Goal: Task Accomplishment & Management: Complete application form

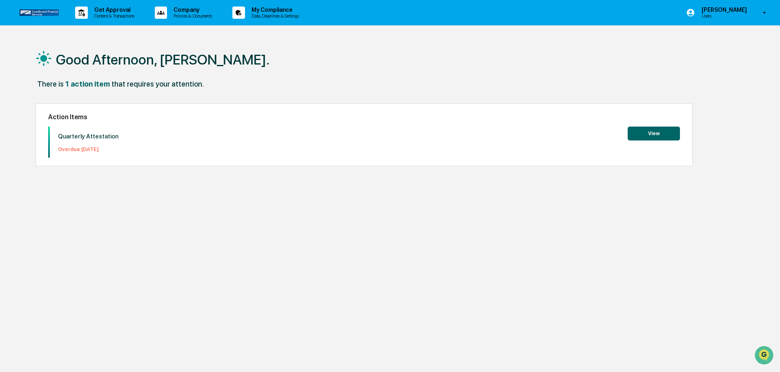
click at [652, 128] on button "View" at bounding box center [654, 134] width 52 height 14
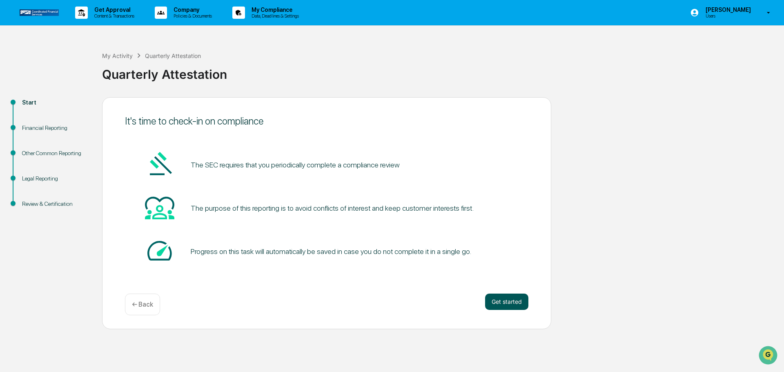
click at [521, 303] on button "Get started" at bounding box center [506, 302] width 43 height 16
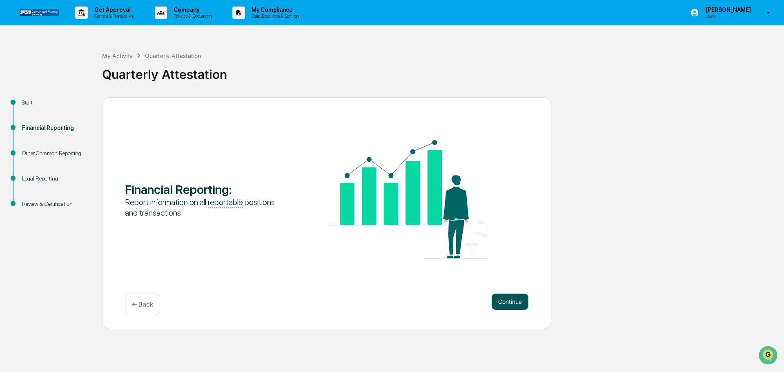
click at [507, 308] on button "Continue" at bounding box center [510, 302] width 37 height 16
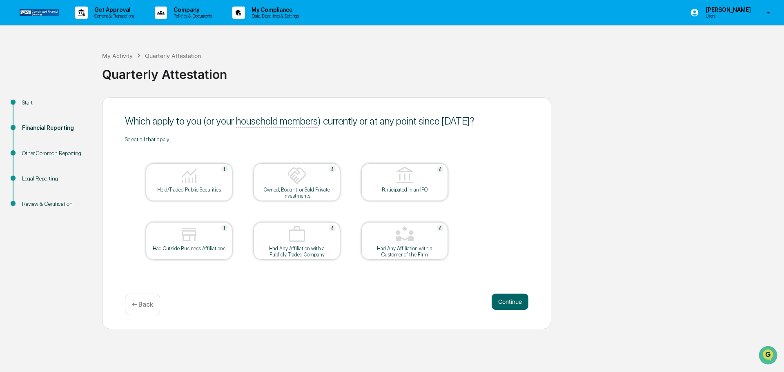
click at [185, 188] on div "Held/Traded Public Securities" at bounding box center [189, 190] width 74 height 6
click at [190, 247] on div "Had Outside Business Affiliations" at bounding box center [189, 249] width 74 height 6
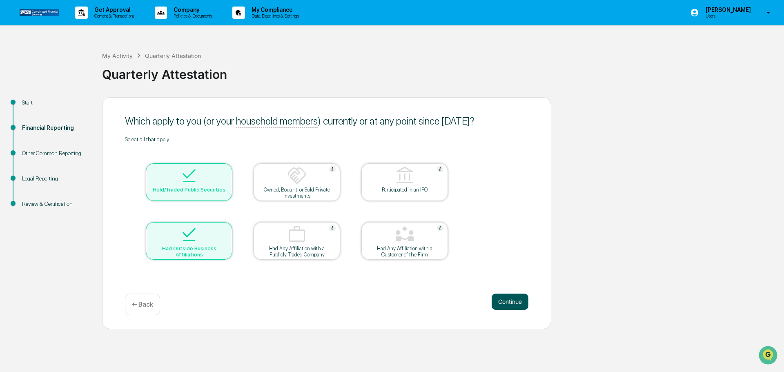
click at [512, 301] on button "Continue" at bounding box center [510, 302] width 37 height 16
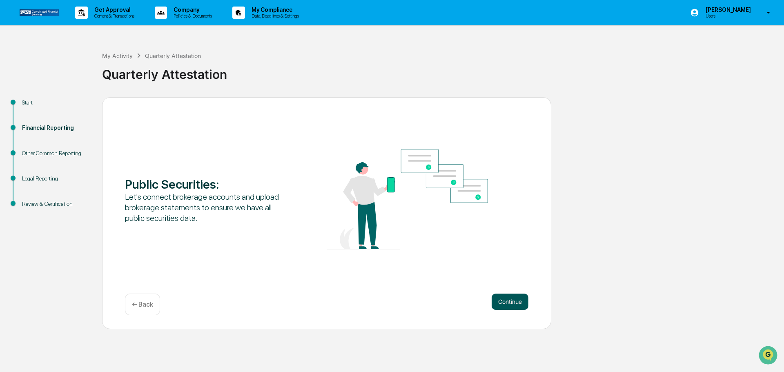
click at [504, 301] on button "Continue" at bounding box center [510, 302] width 37 height 16
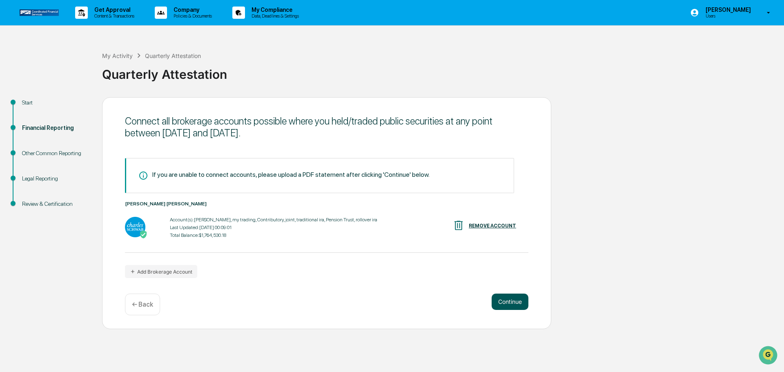
click at [514, 301] on button "Continue" at bounding box center [510, 302] width 37 height 16
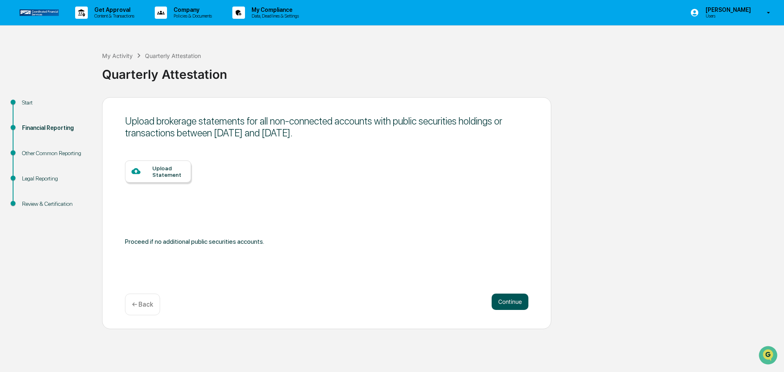
click at [507, 298] on button "Continue" at bounding box center [510, 302] width 37 height 16
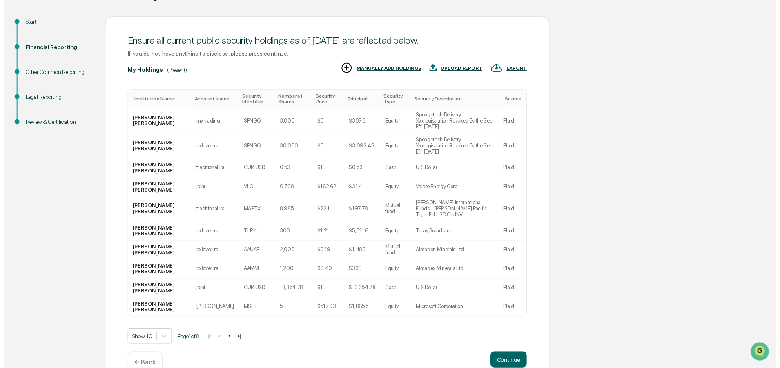
scroll to position [81, 0]
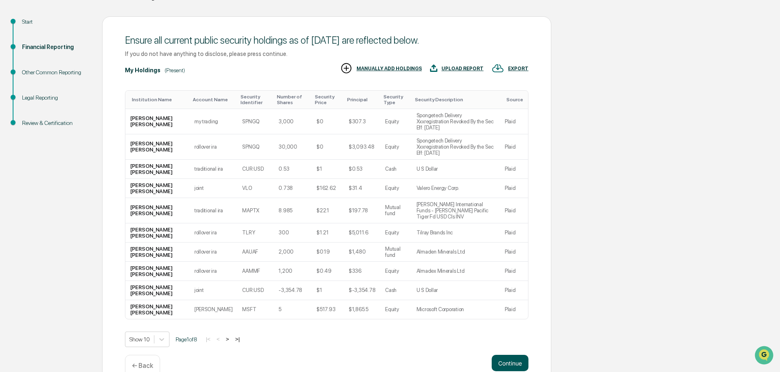
click at [515, 355] on button "Continue" at bounding box center [510, 363] width 37 height 16
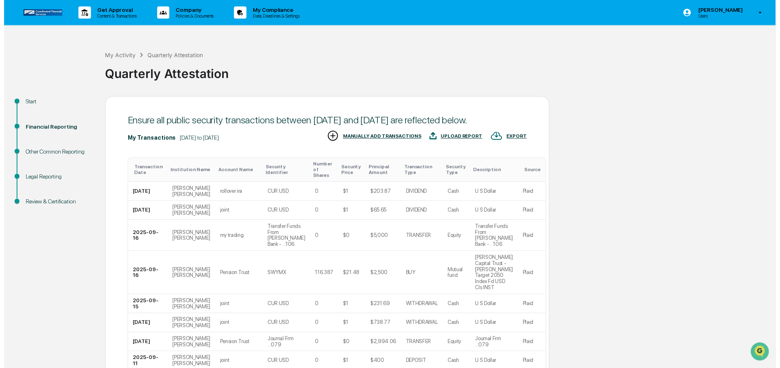
scroll to position [93, 0]
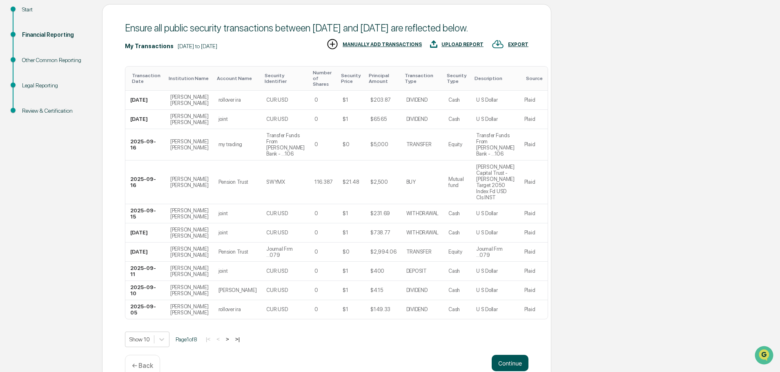
click at [518, 355] on button "Continue" at bounding box center [510, 363] width 37 height 16
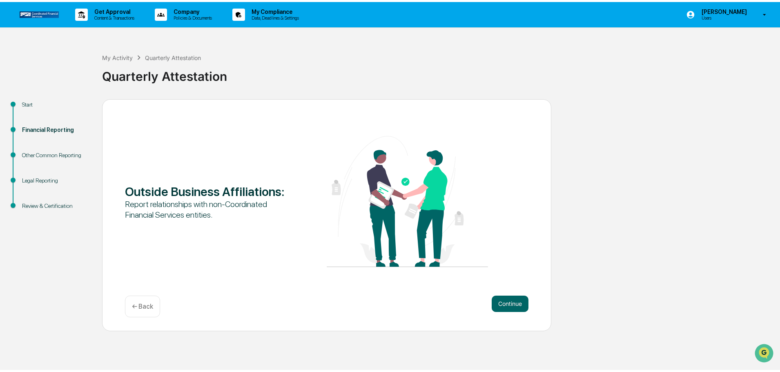
scroll to position [0, 0]
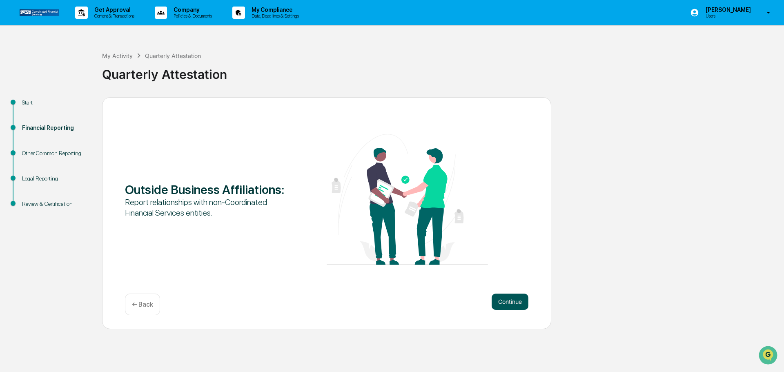
click at [516, 303] on button "Continue" at bounding box center [510, 302] width 37 height 16
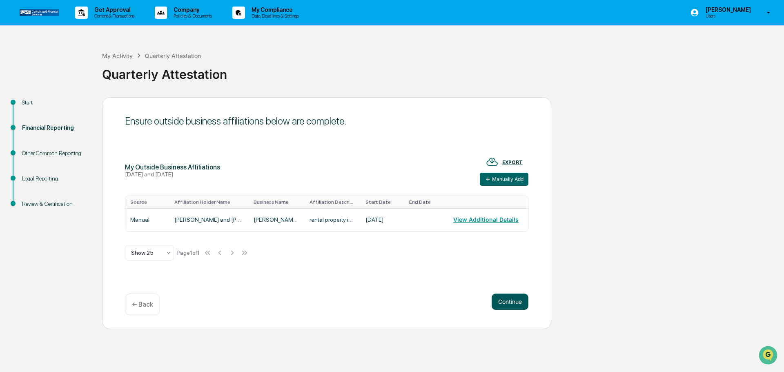
click at [514, 301] on button "Continue" at bounding box center [510, 302] width 37 height 16
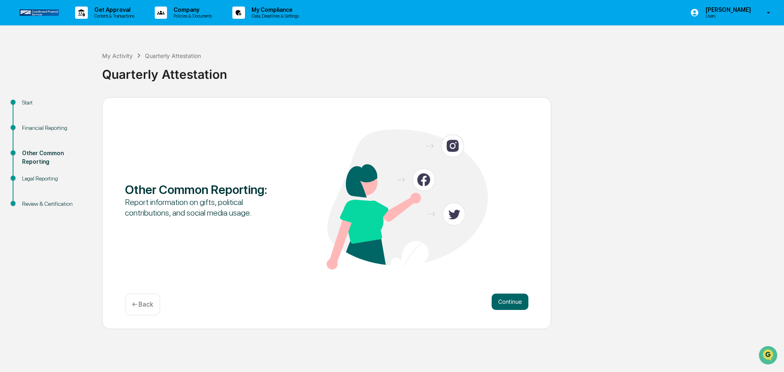
click at [514, 301] on button "Continue" at bounding box center [510, 302] width 37 height 16
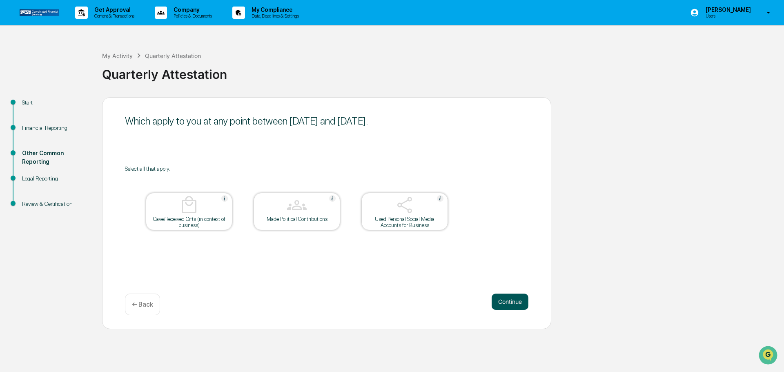
click at [512, 301] on button "Continue" at bounding box center [510, 302] width 37 height 16
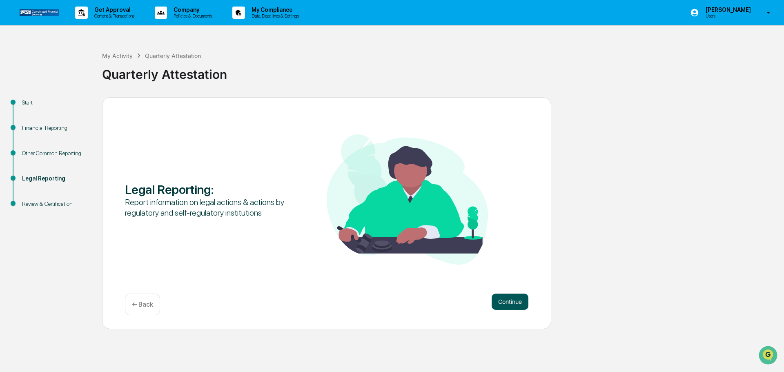
click at [509, 300] on button "Continue" at bounding box center [510, 302] width 37 height 16
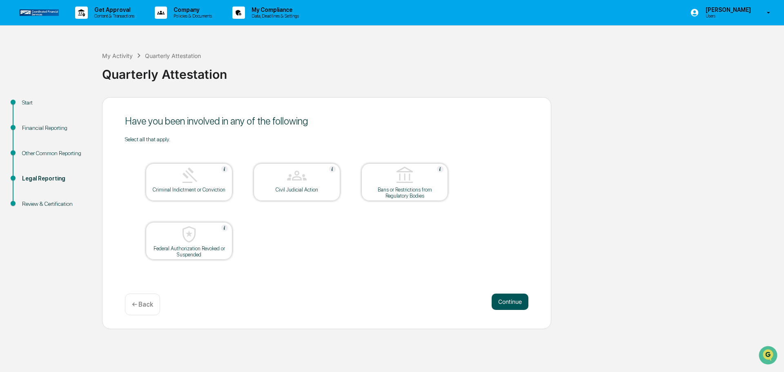
click at [514, 299] on button "Continue" at bounding box center [510, 302] width 37 height 16
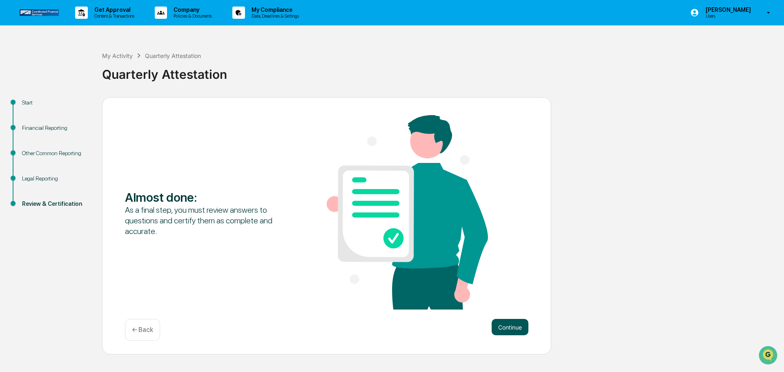
click at [514, 324] on button "Continue" at bounding box center [510, 327] width 37 height 16
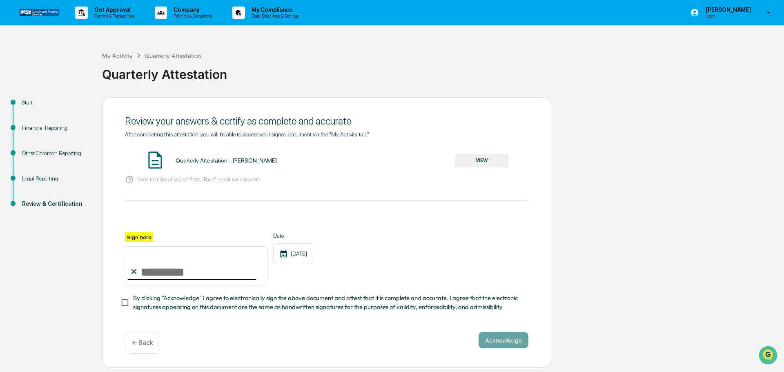
click at [157, 273] on input "Sign here" at bounding box center [196, 265] width 143 height 39
type input "**********"
click at [511, 341] on button "Acknowledge" at bounding box center [504, 340] width 50 height 16
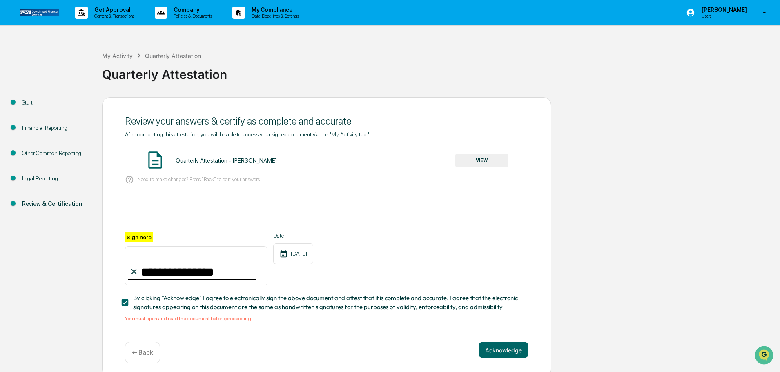
drag, startPoint x: 300, startPoint y: 256, endPoint x: 314, endPoint y: 231, distance: 29.1
click at [341, 268] on div "**********" at bounding box center [327, 258] width 404 height 53
click at [487, 160] on button "VIEW" at bounding box center [482, 161] width 53 height 14
